Goal: Task Accomplishment & Management: Manage account settings

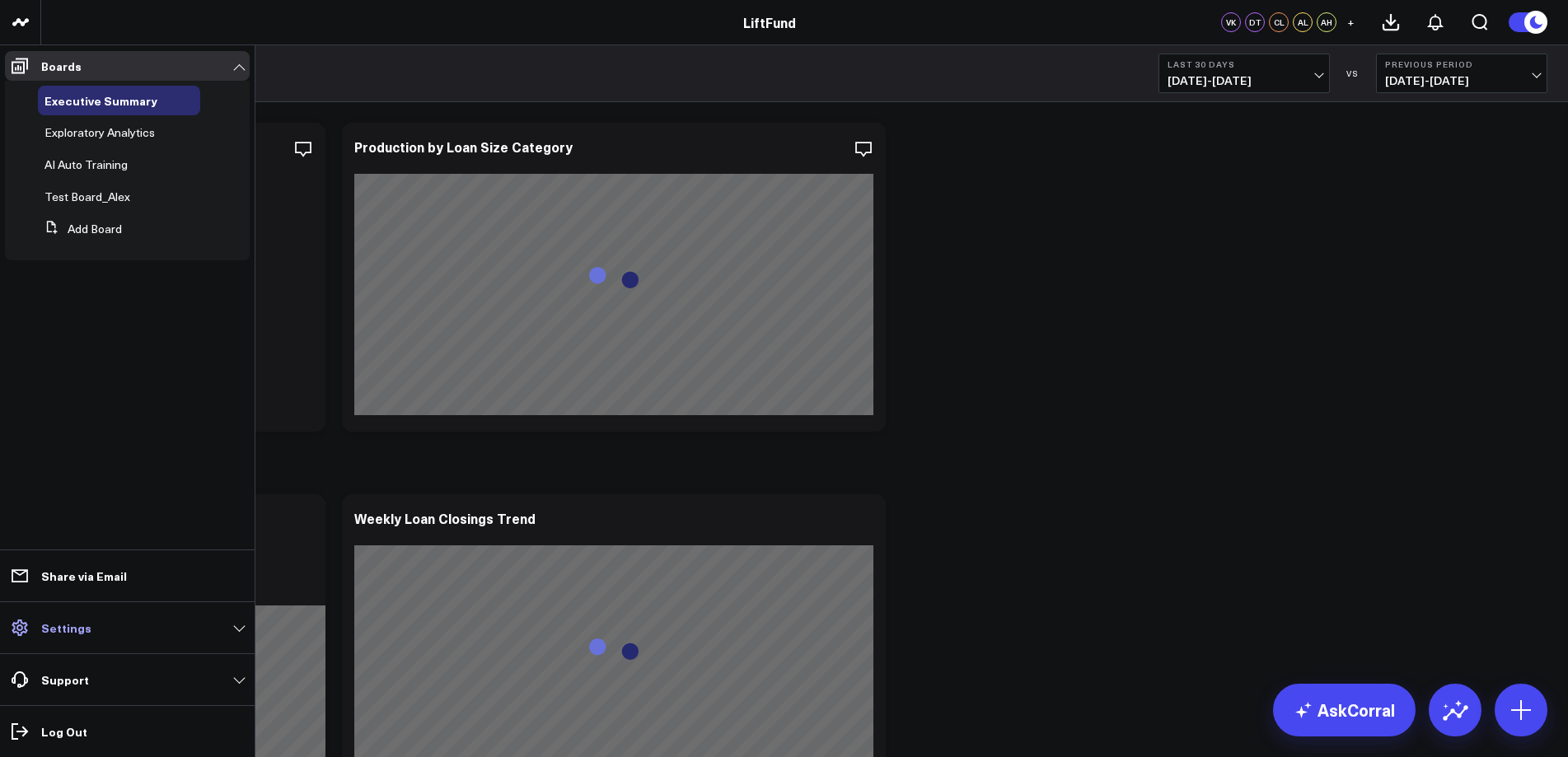
click at [35, 628] on link "Settings" at bounding box center [127, 628] width 245 height 30
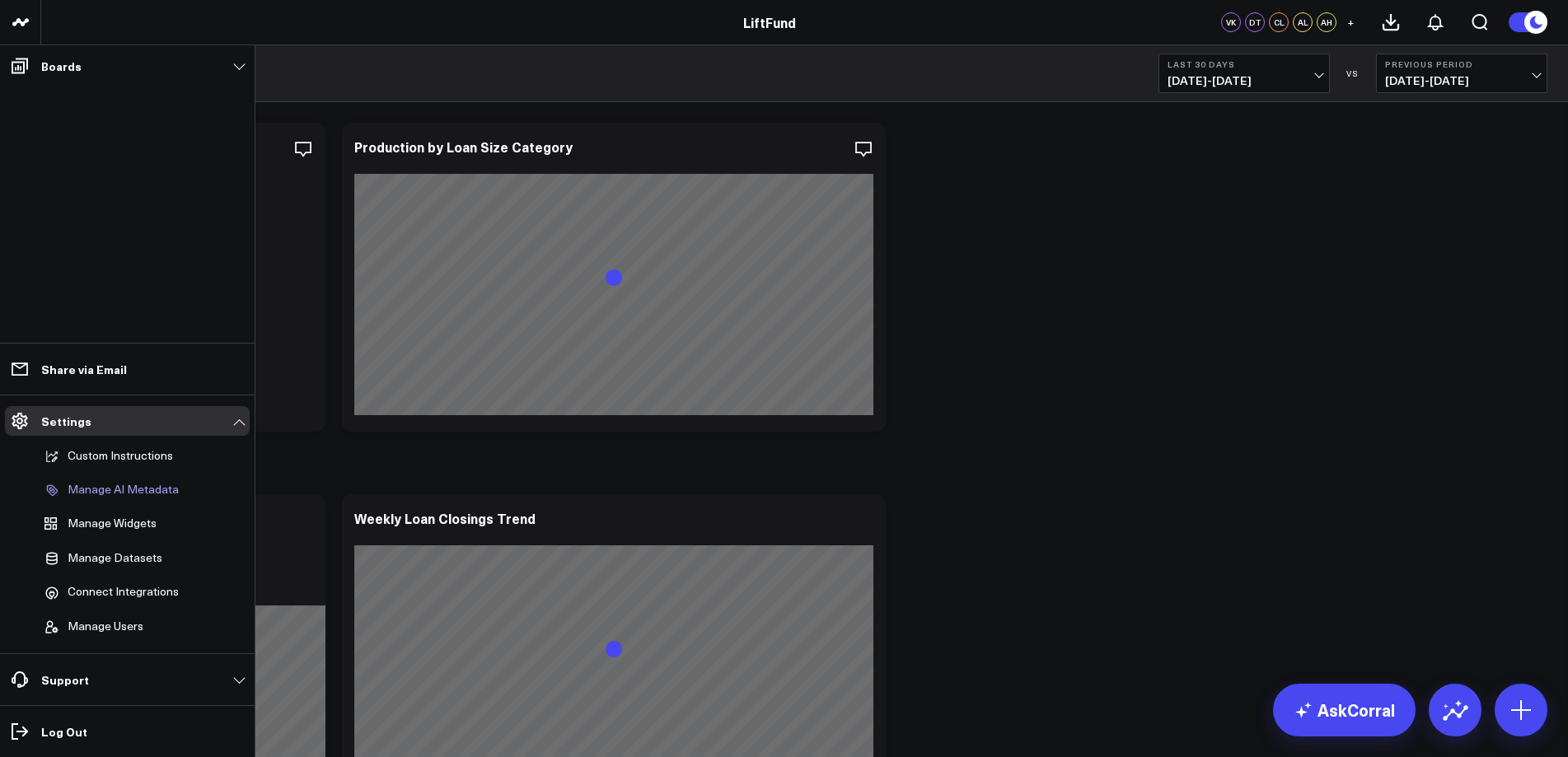
click at [158, 492] on p "Manage AI Metadata" at bounding box center [123, 490] width 111 height 15
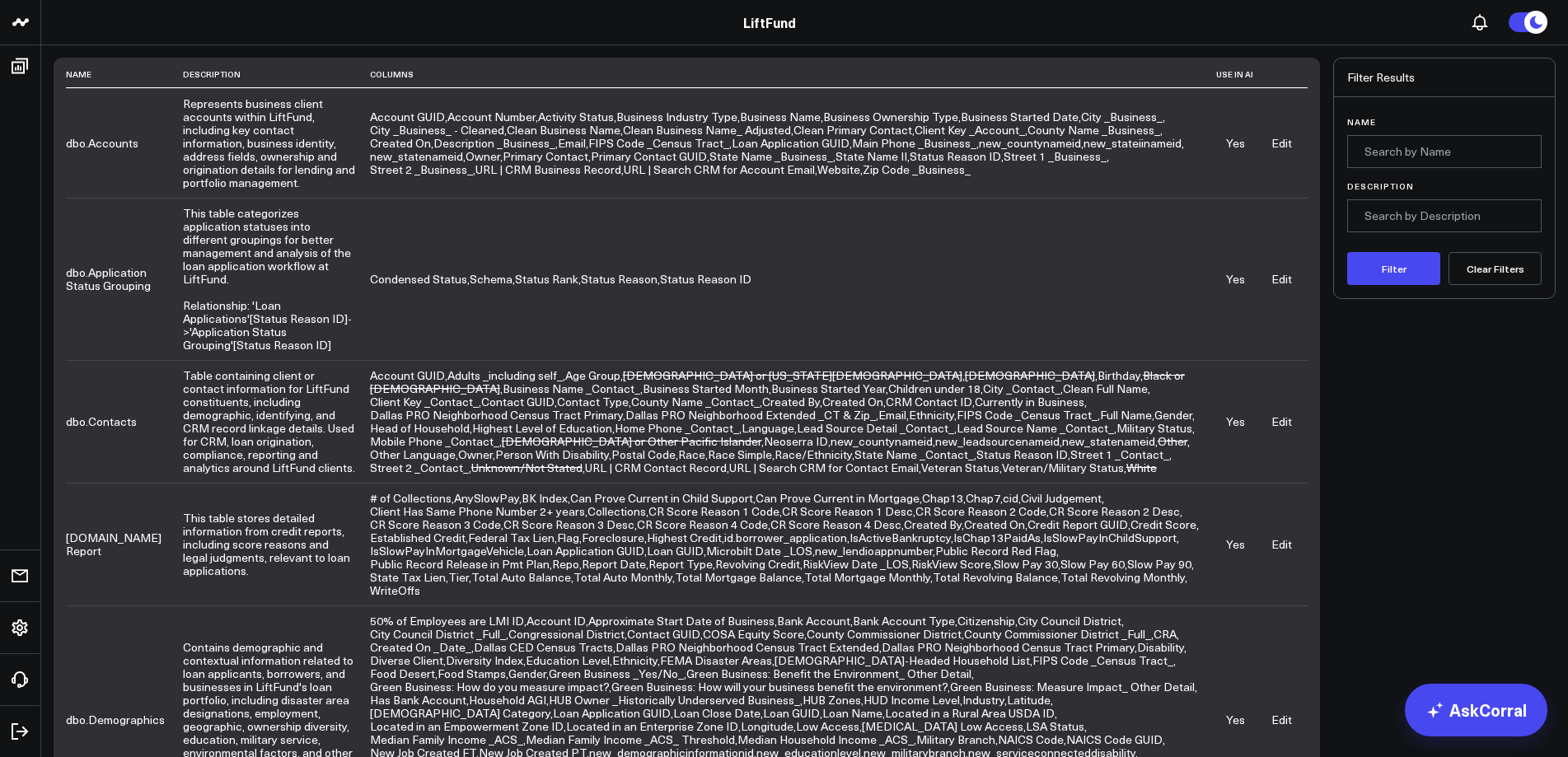
click at [1285, 712] on link "Edit" at bounding box center [1282, 719] width 20 height 16
